Goal: Task Accomplishment & Management: Use online tool/utility

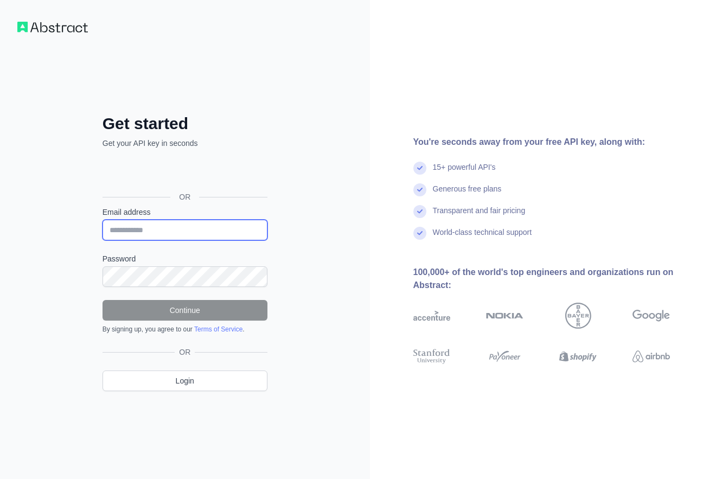
click at [177, 228] on input "Email address" at bounding box center [185, 230] width 165 height 21
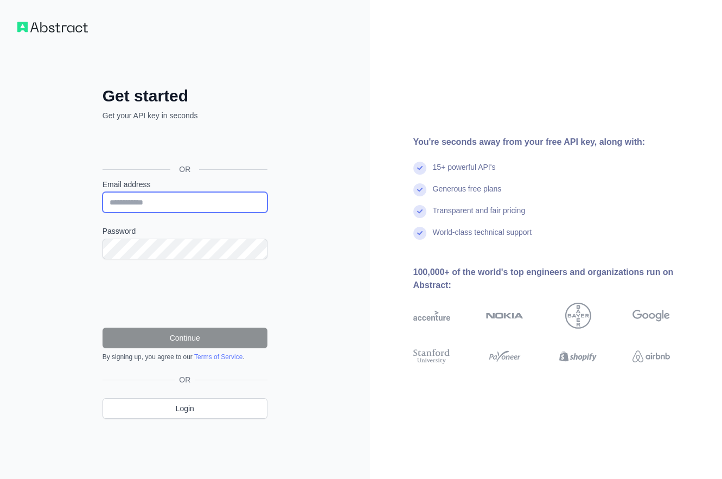
paste input "**********"
type input "**********"
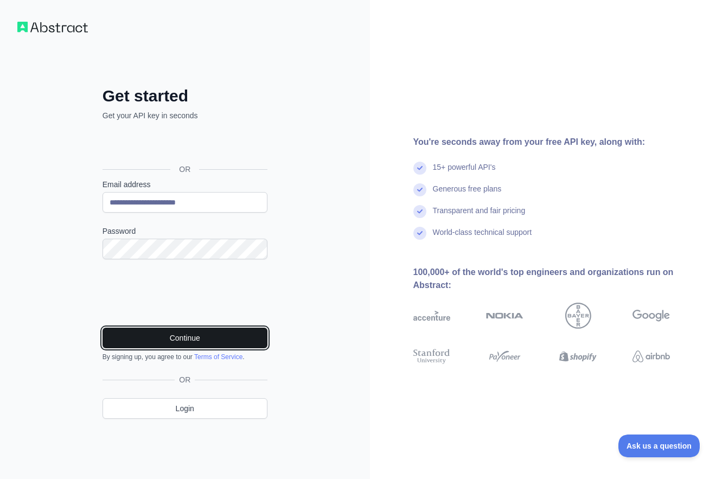
click at [193, 342] on button "Continue" at bounding box center [185, 338] width 165 height 21
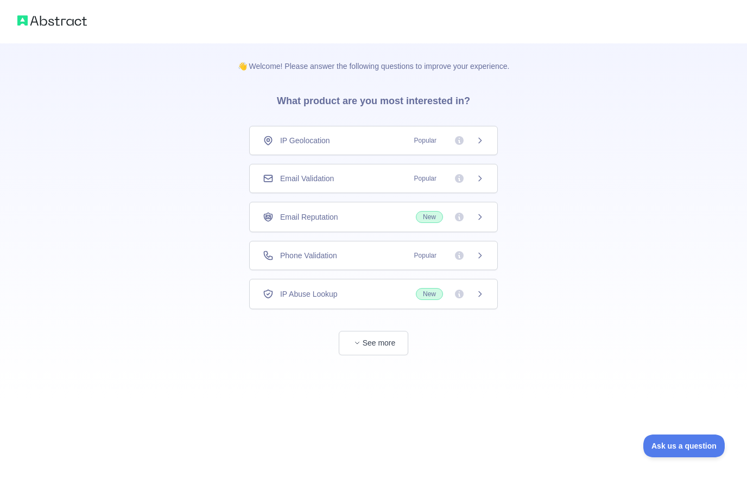
click at [348, 170] on div "Email Validation Popular" at bounding box center [373, 178] width 249 height 29
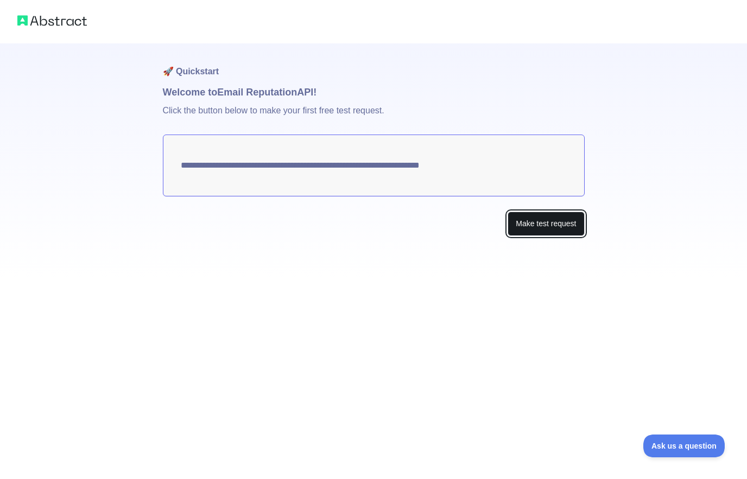
click at [557, 228] on button "Make test request" at bounding box center [545, 224] width 77 height 24
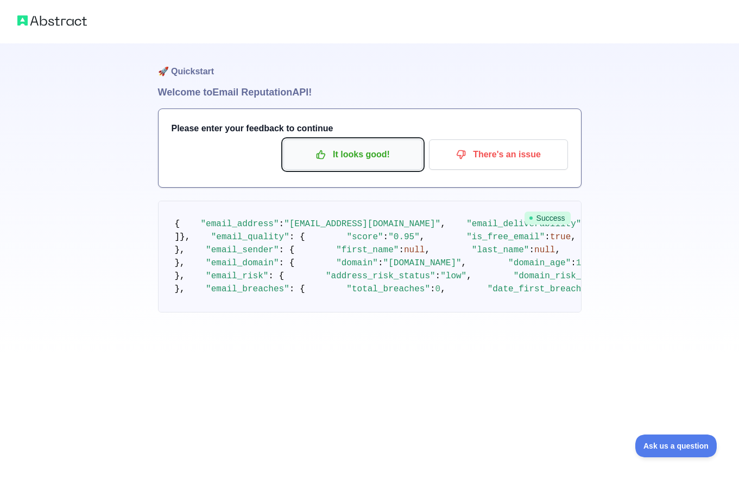
click at [332, 153] on p "It looks good!" at bounding box center [352, 154] width 123 height 18
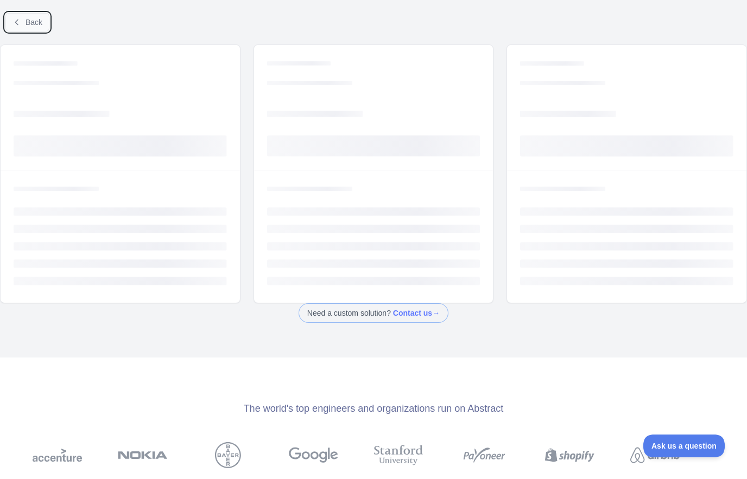
click at [16, 22] on icon at bounding box center [16, 22] width 3 height 5
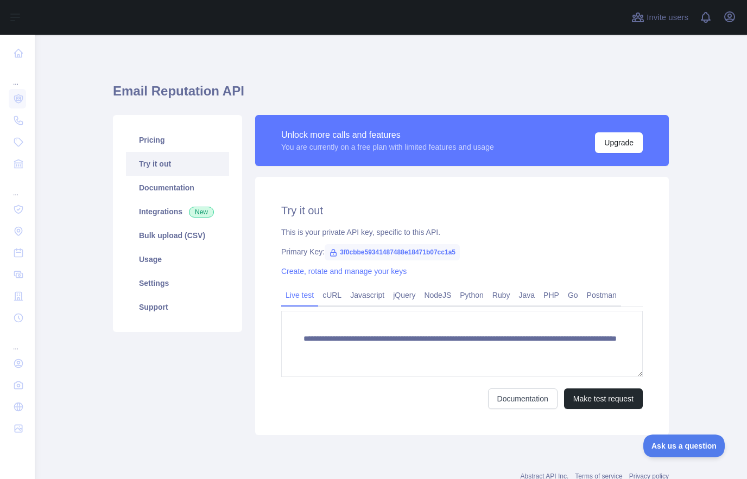
drag, startPoint x: 416, startPoint y: 246, endPoint x: 413, endPoint y: 253, distance: 7.6
click at [414, 248] on span "3f0cbbe59341487488e18471b07cc1a5" at bounding box center [392, 252] width 135 height 16
click at [413, 253] on span "3f0cbbe59341487488e18471b07cc1a5" at bounding box center [392, 252] width 135 height 16
copy span "3f0cbbe59341487488e18471b07cc1a5"
